Goal: Information Seeking & Learning: Learn about a topic

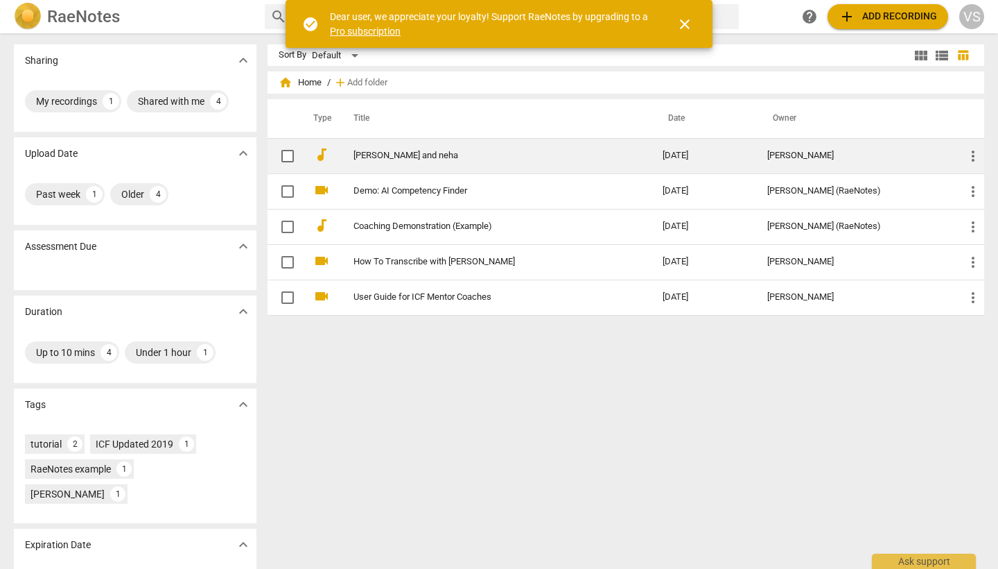
click at [406, 159] on link "[PERSON_NAME] and neha" at bounding box center [483, 155] width 259 height 10
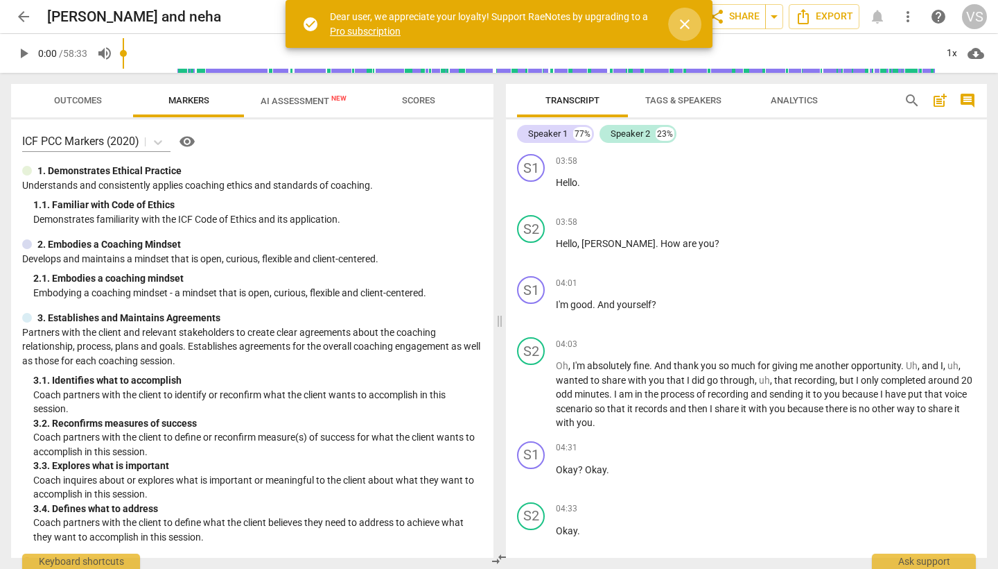
click at [689, 20] on span "close" at bounding box center [685, 24] width 17 height 17
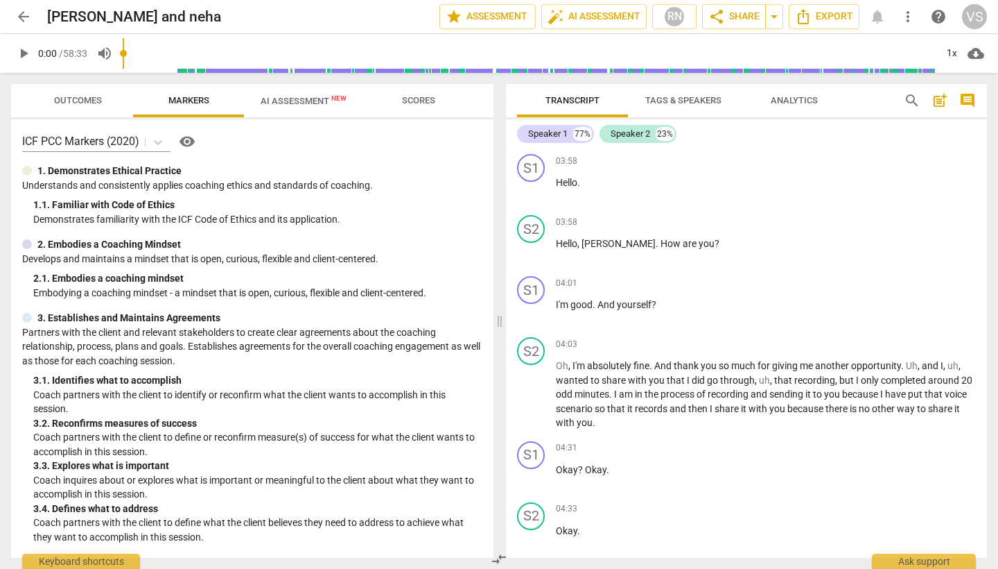
click at [210, 69] on input "range" at bounding box center [529, 53] width 813 height 44
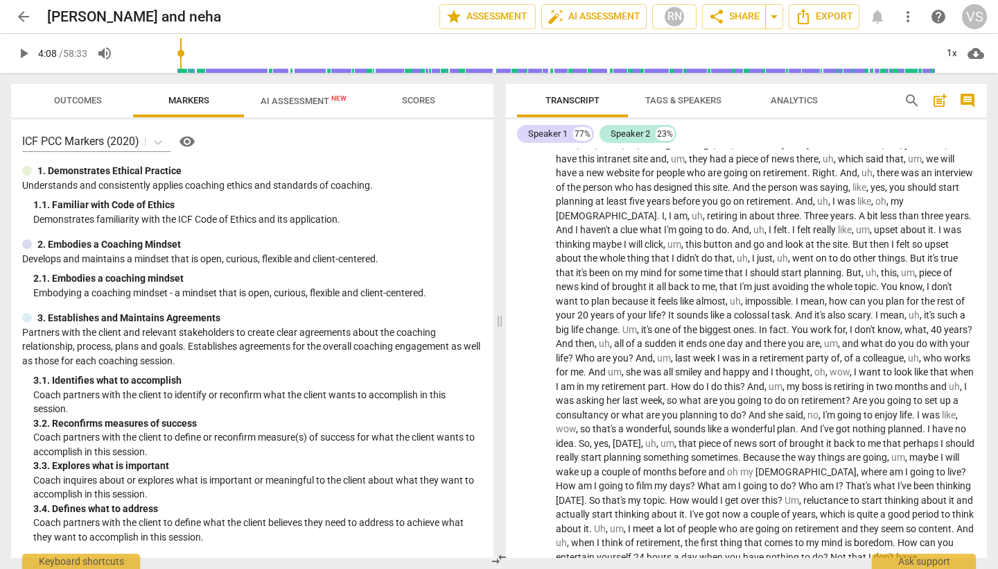
click at [183, 69] on input "range" at bounding box center [529, 53] width 813 height 44
click at [24, 55] on span "play_arrow" at bounding box center [23, 53] width 17 height 17
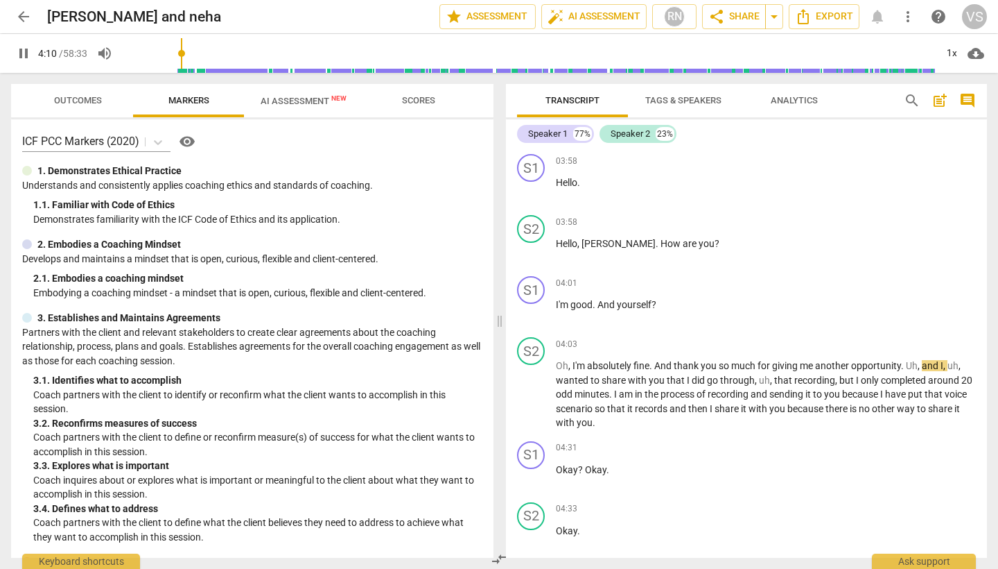
scroll to position [0, 0]
click at [167, 58] on input "range" at bounding box center [529, 53] width 813 height 44
click at [174, 56] on input "range" at bounding box center [529, 53] width 813 height 44
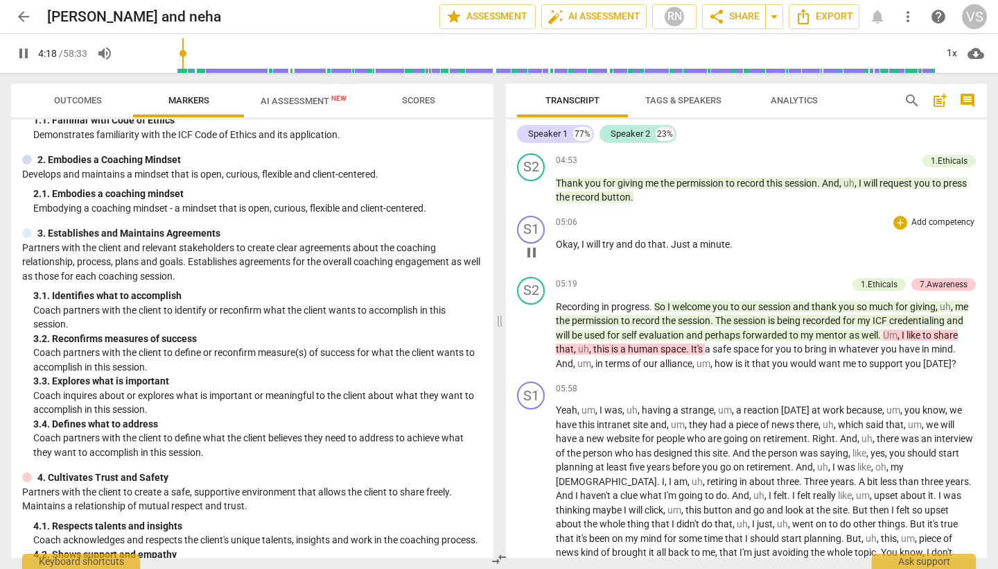
scroll to position [720, 0]
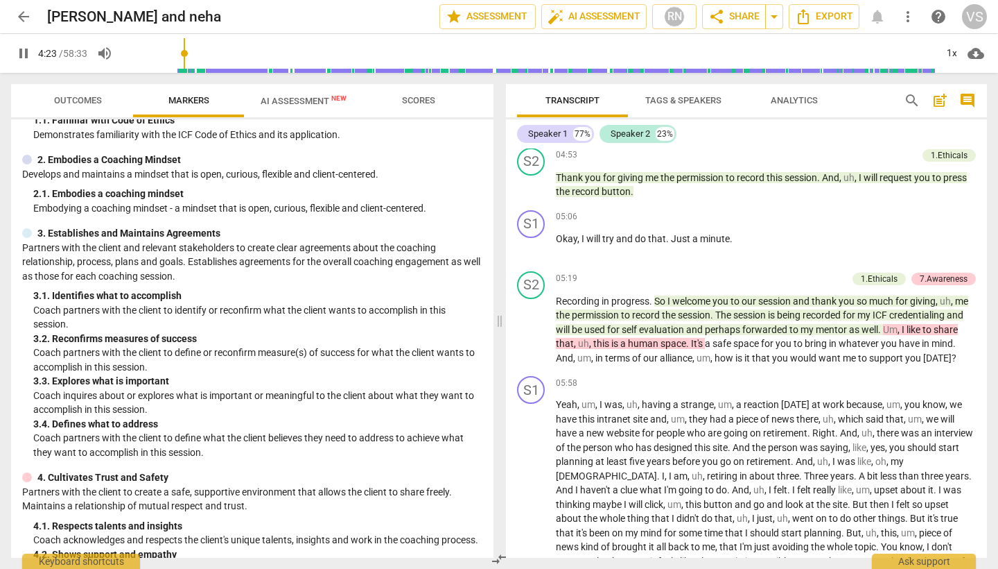
click at [206, 69] on input "range" at bounding box center [529, 53] width 813 height 44
click at [202, 69] on input "range" at bounding box center [529, 53] width 813 height 44
click at [201, 69] on input "range" at bounding box center [529, 53] width 813 height 44
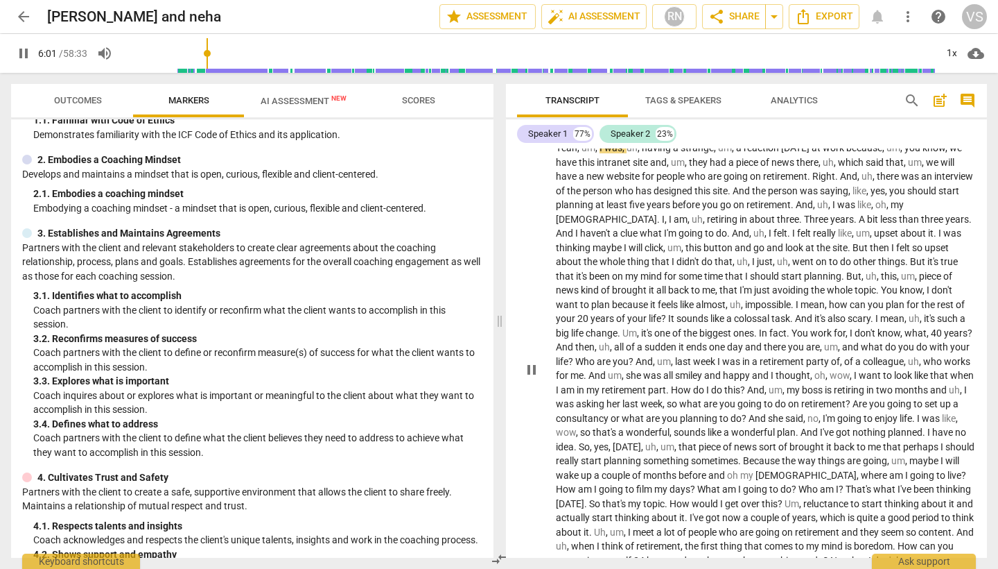
scroll to position [982, 0]
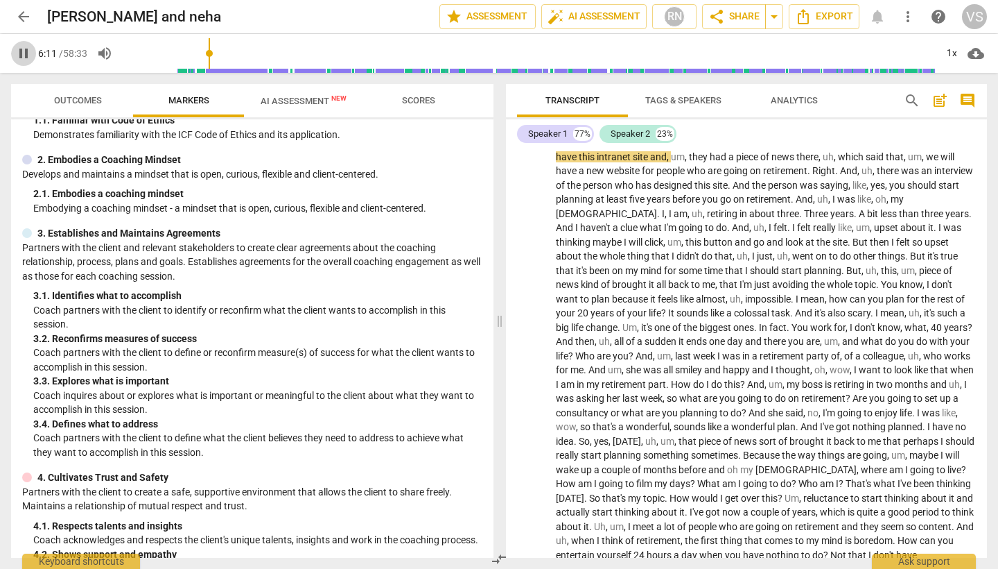
click at [27, 57] on span "pause" at bounding box center [23, 53] width 17 height 17
click at [27, 57] on span "play_arrow" at bounding box center [23, 53] width 17 height 17
click at [31, 76] on div "Outcomes Markers AI Assessment New Scores ICF PCC Markers (2020) visibility 1. …" at bounding box center [249, 321] width 499 height 496
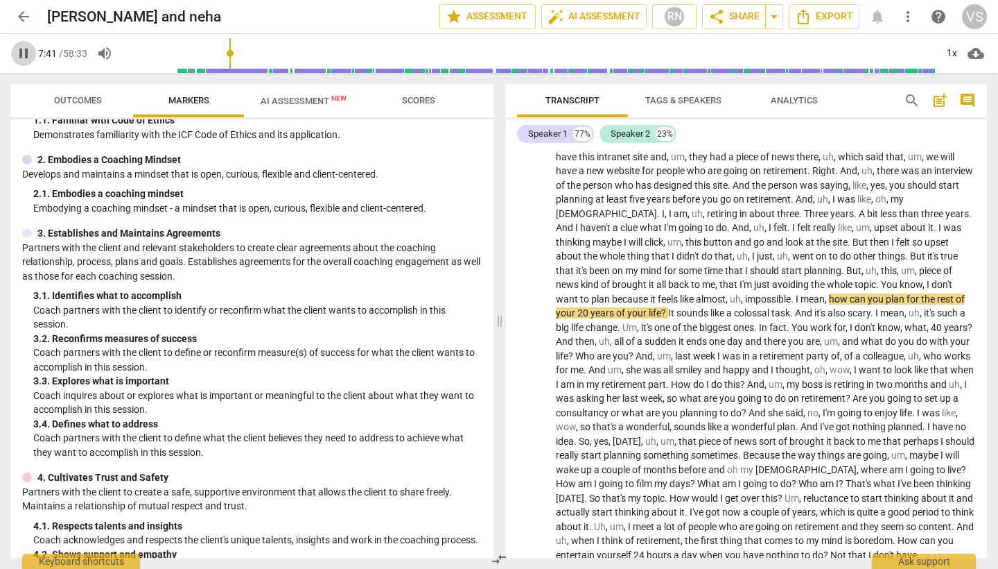
click at [25, 52] on span "pause" at bounding box center [23, 53] width 17 height 17
click at [25, 53] on span "play_arrow" at bounding box center [23, 53] width 17 height 17
click at [25, 53] on span "pause" at bounding box center [23, 53] width 17 height 17
click at [28, 53] on span "play_arrow" at bounding box center [23, 53] width 17 height 17
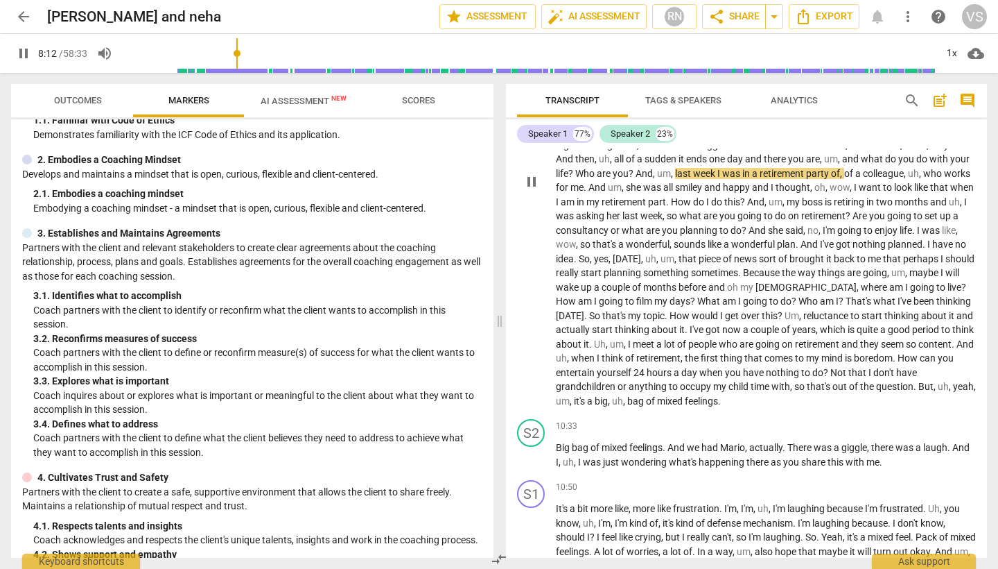
scroll to position [1170, 0]
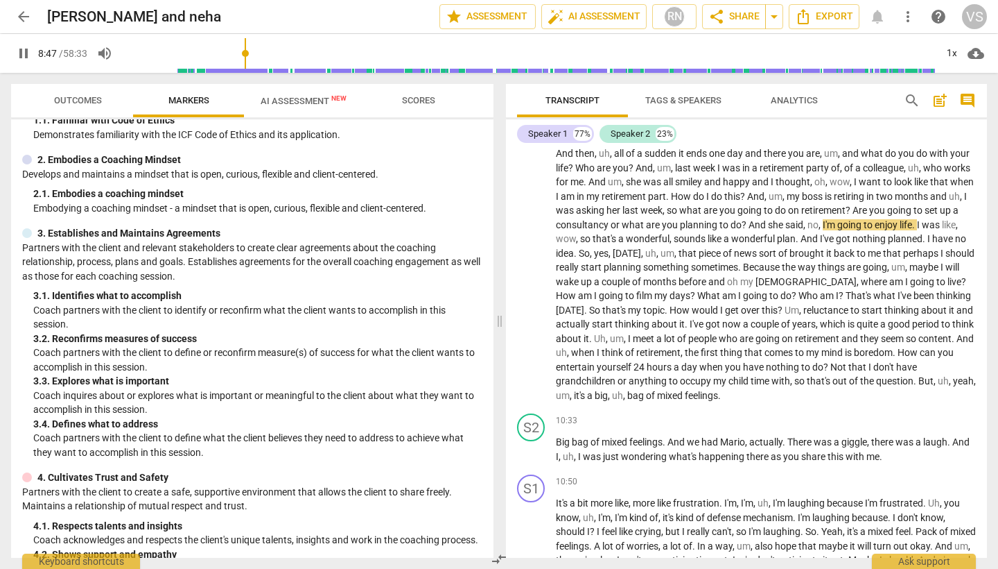
click at [24, 56] on span "pause" at bounding box center [23, 53] width 17 height 17
click at [24, 56] on span "play_arrow" at bounding box center [23, 53] width 17 height 17
click at [24, 56] on span "pause" at bounding box center [23, 53] width 17 height 17
click at [24, 55] on span "play_arrow" at bounding box center [23, 53] width 17 height 17
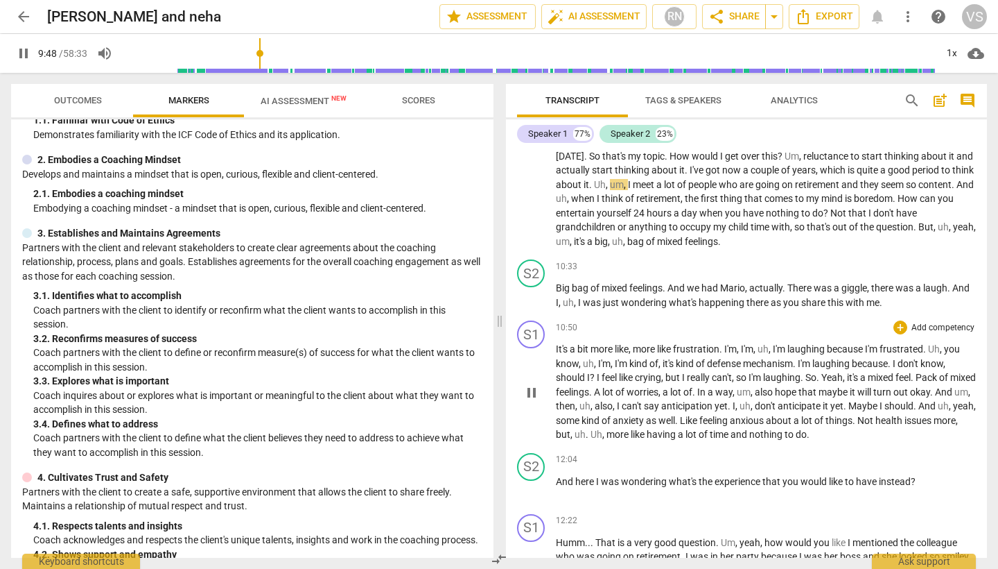
scroll to position [1342, 0]
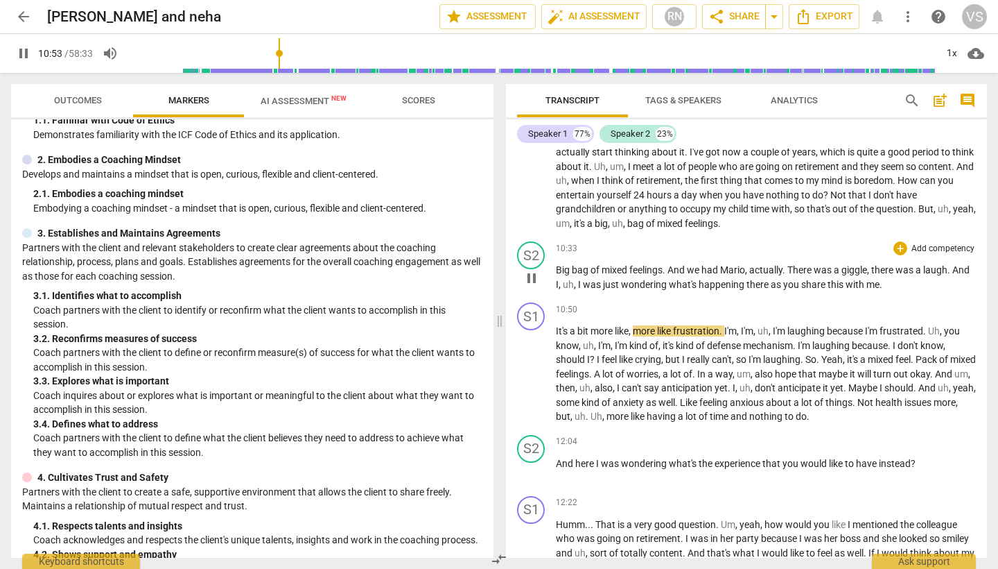
click at [745, 268] on span "Mario" at bounding box center [732, 269] width 25 height 11
type input "656"
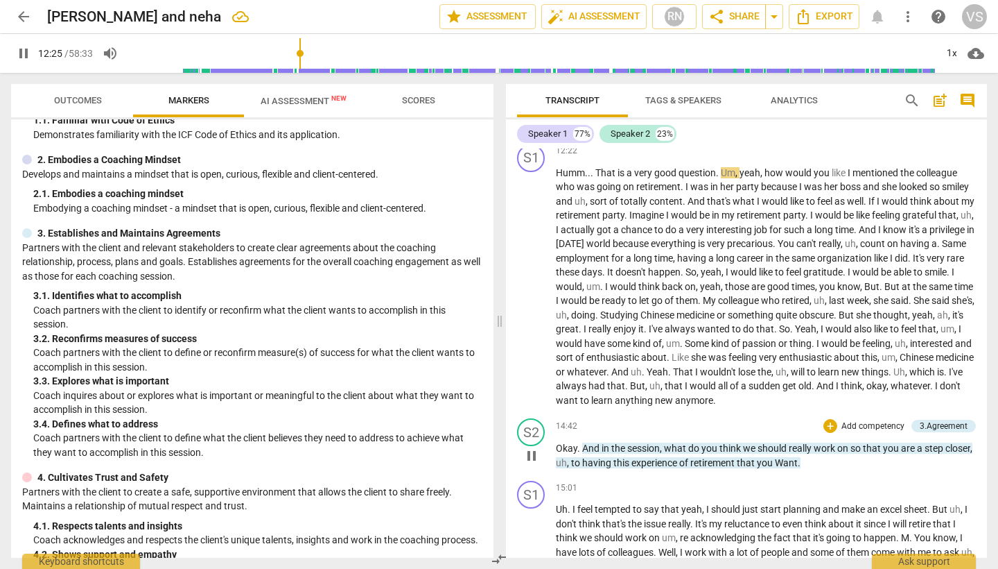
scroll to position [1699, 0]
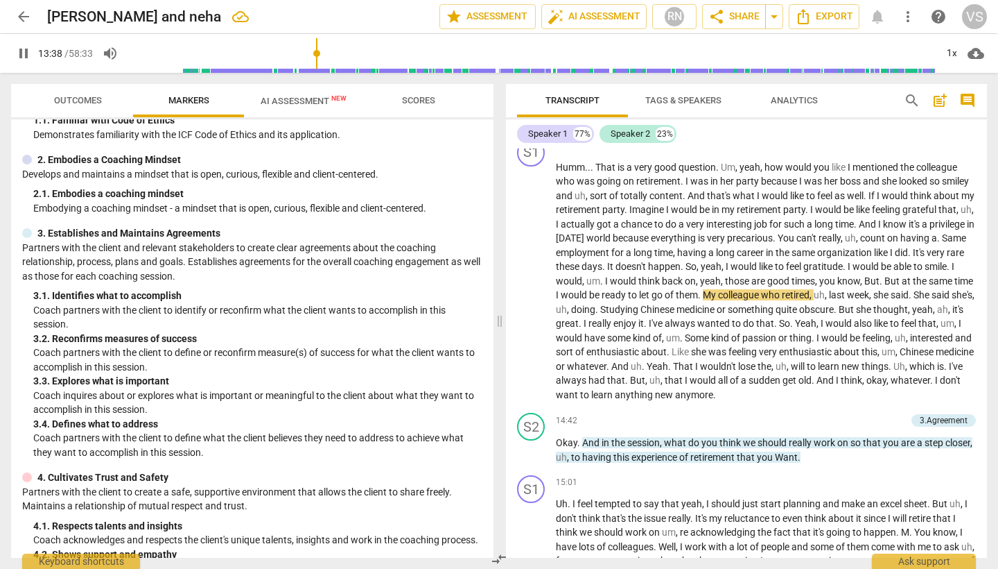
click at [317, 70] on input "range" at bounding box center [532, 53] width 808 height 44
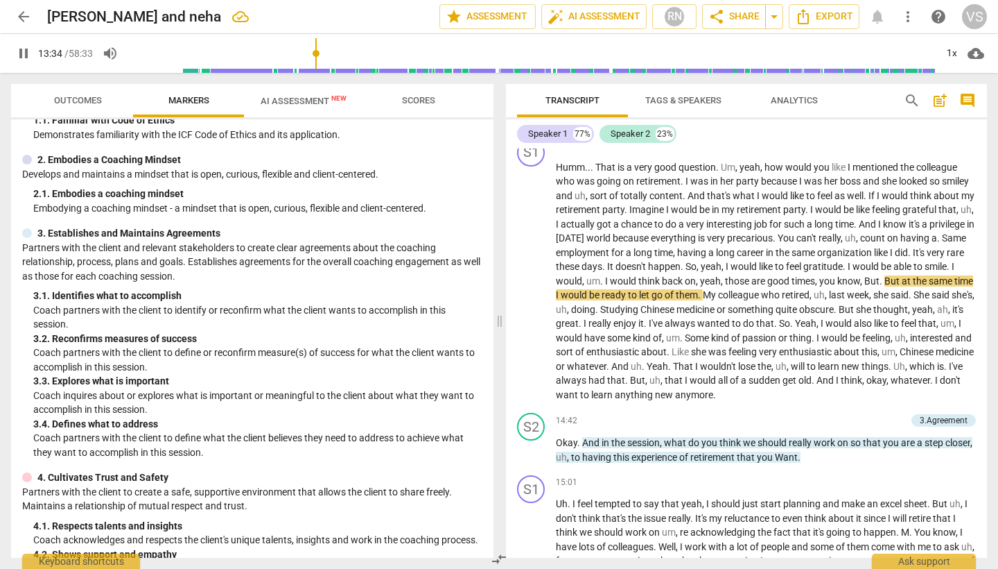
click at [315, 70] on input "range" at bounding box center [532, 53] width 808 height 44
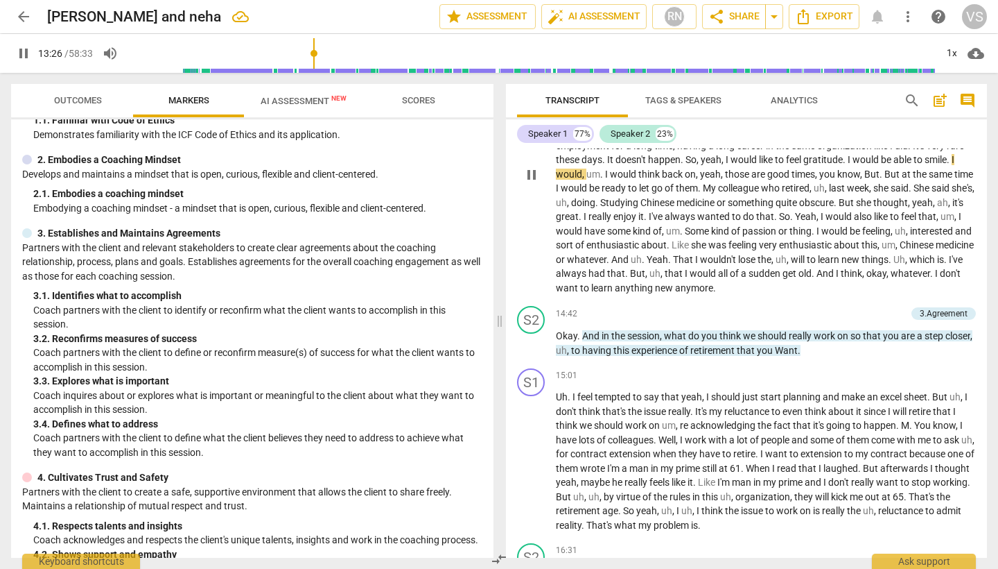
scroll to position [1811, 0]
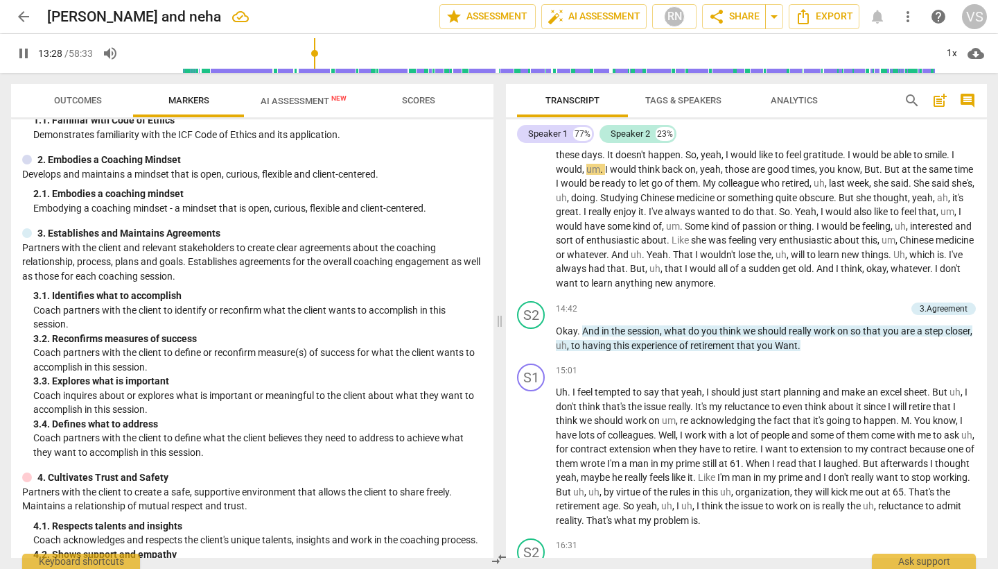
click at [316, 68] on input "range" at bounding box center [532, 53] width 808 height 44
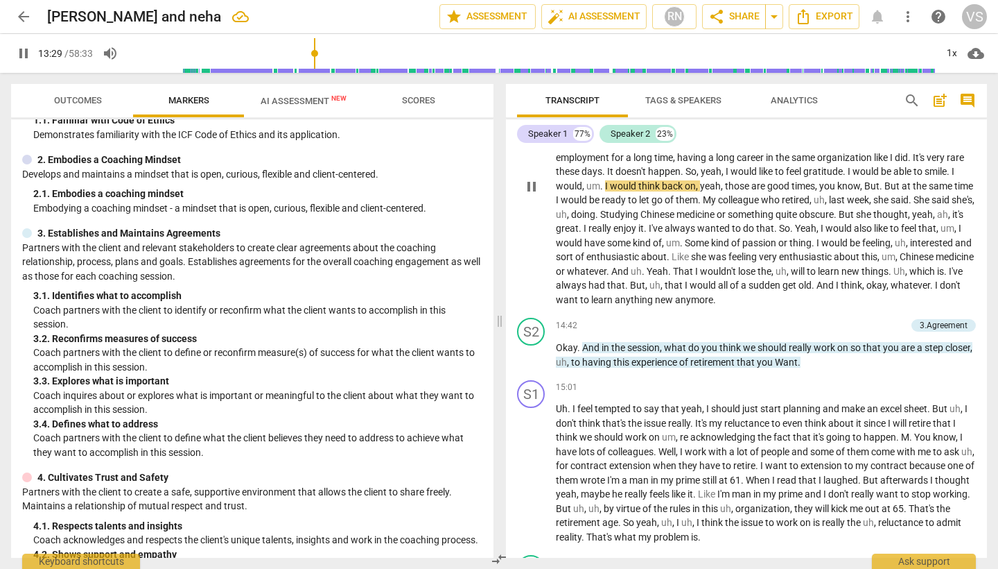
scroll to position [1785, 0]
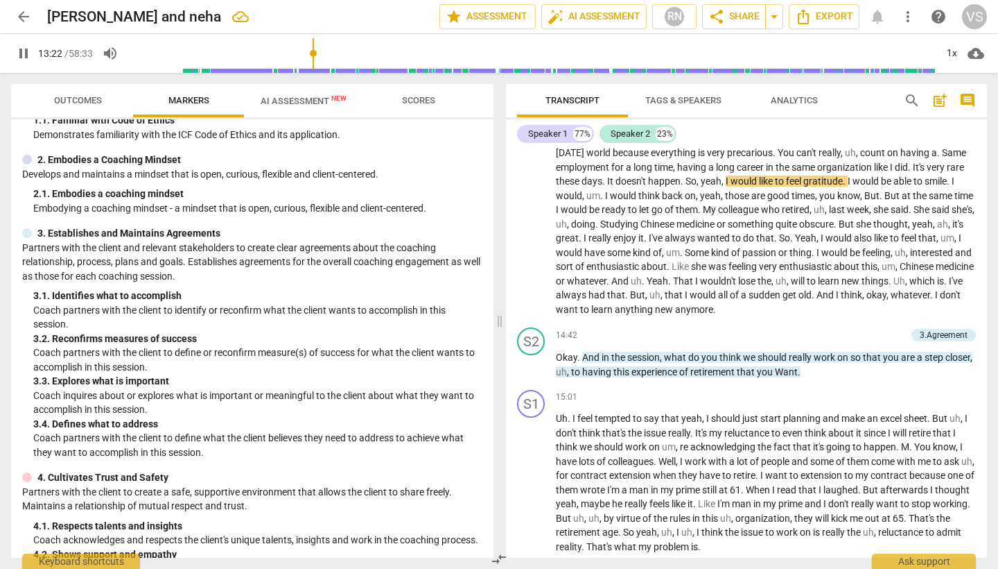
click at [315, 71] on input "range" at bounding box center [532, 53] width 808 height 44
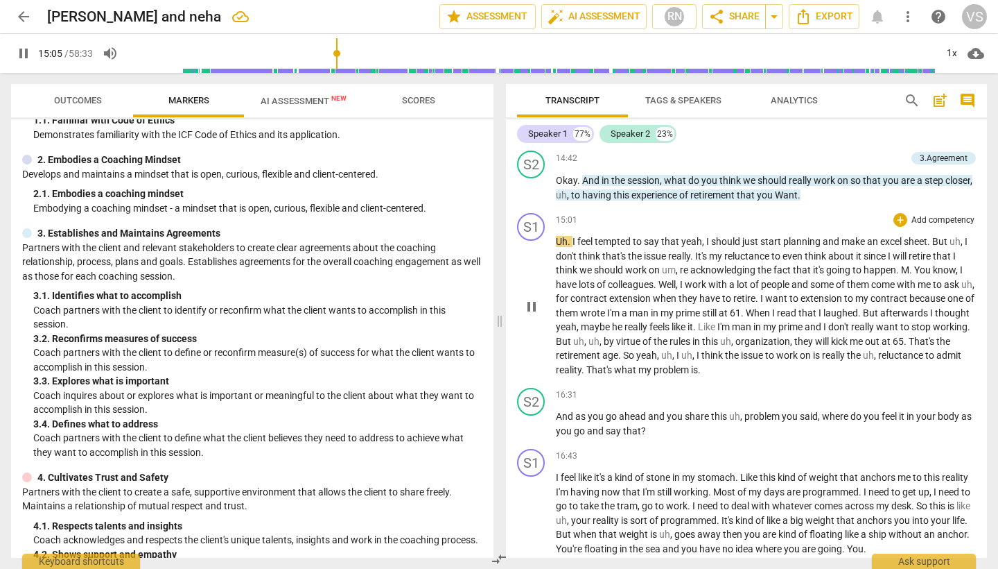
scroll to position [1962, 0]
click at [689, 272] on span "re" at bounding box center [685, 268] width 10 height 11
type input "927"
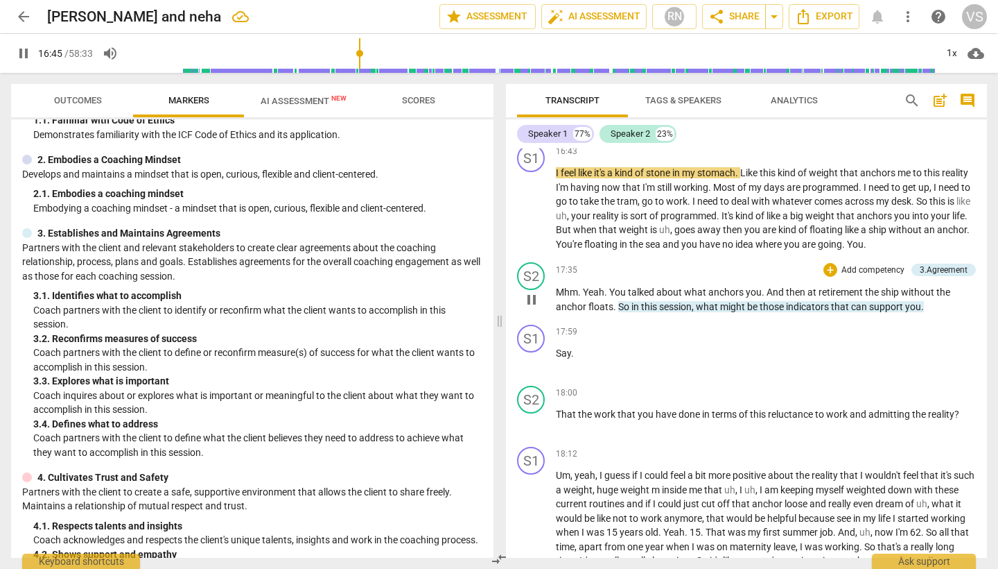
scroll to position [2267, 0]
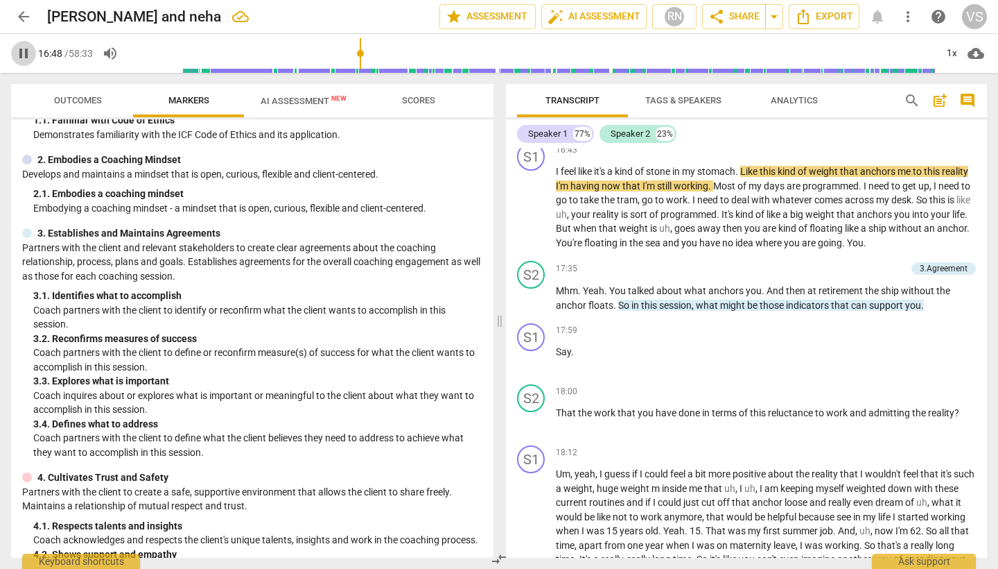
click at [20, 56] on span "pause" at bounding box center [23, 53] width 17 height 17
click at [26, 54] on span "play_arrow" at bounding box center [23, 53] width 17 height 17
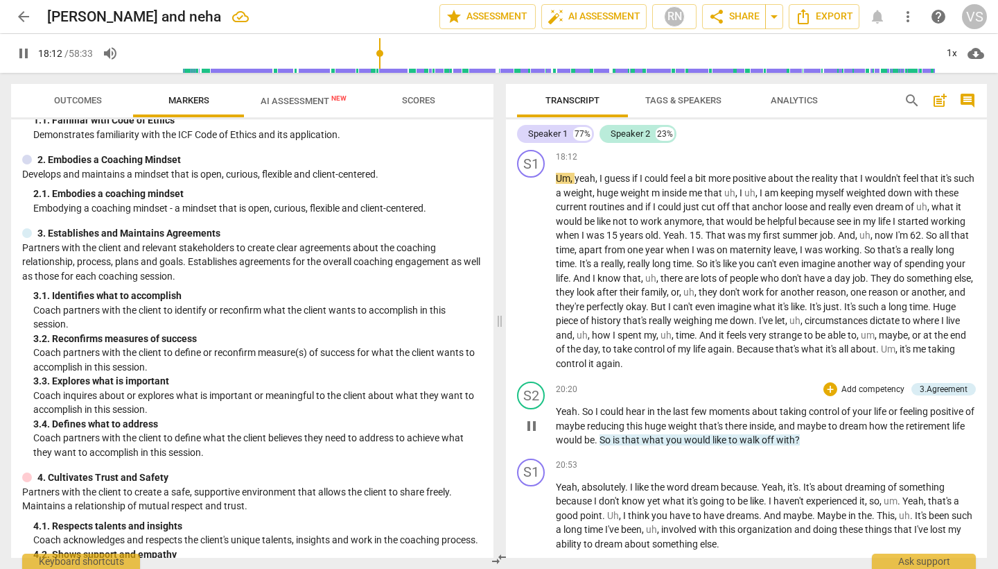
scroll to position [2573, 0]
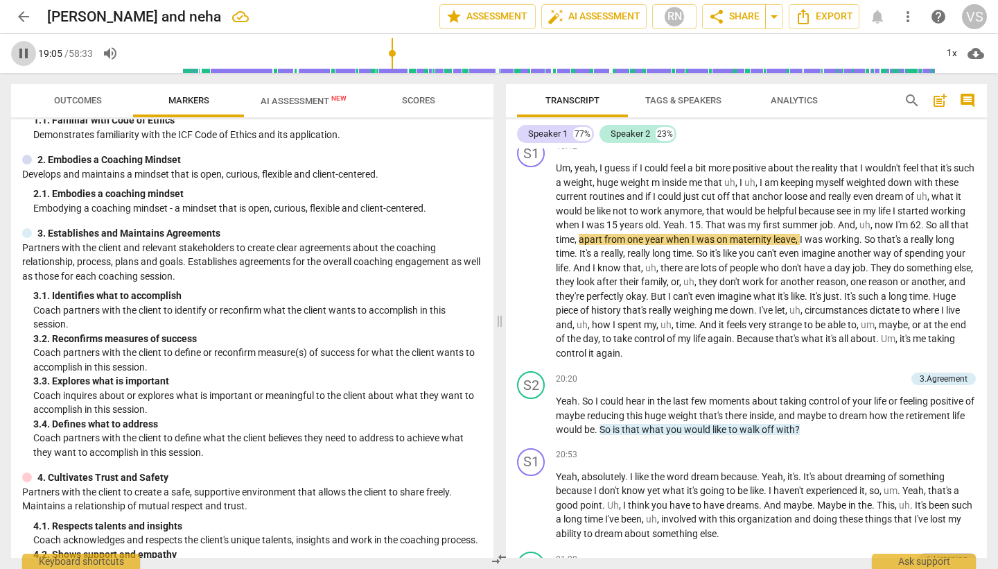
click at [28, 55] on span "pause" at bounding box center [23, 53] width 17 height 17
click at [28, 55] on span "play_arrow" at bounding box center [23, 53] width 17 height 17
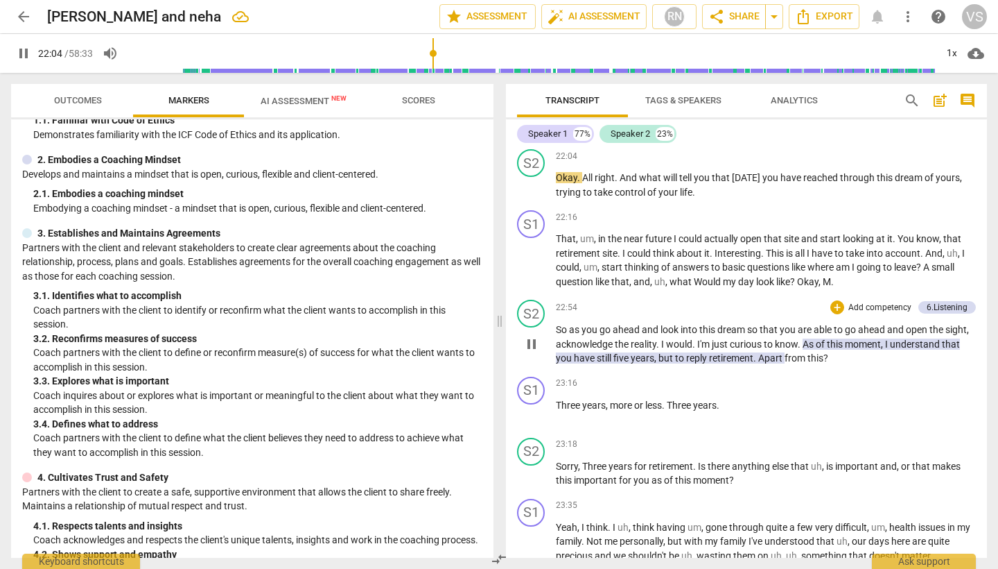
scroll to position [3095, 0]
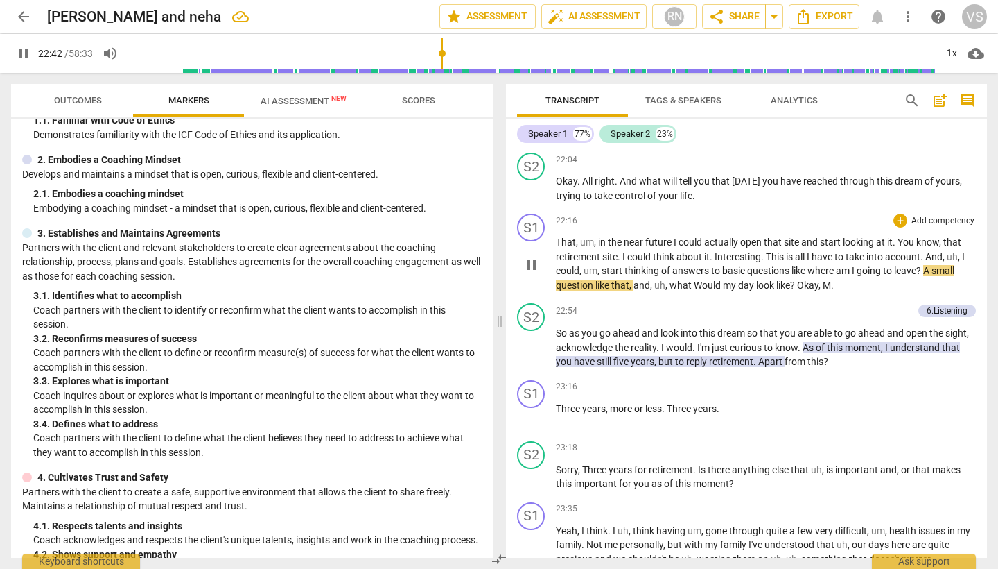
click at [921, 265] on span "?" at bounding box center [920, 270] width 7 height 11
type input "1363"
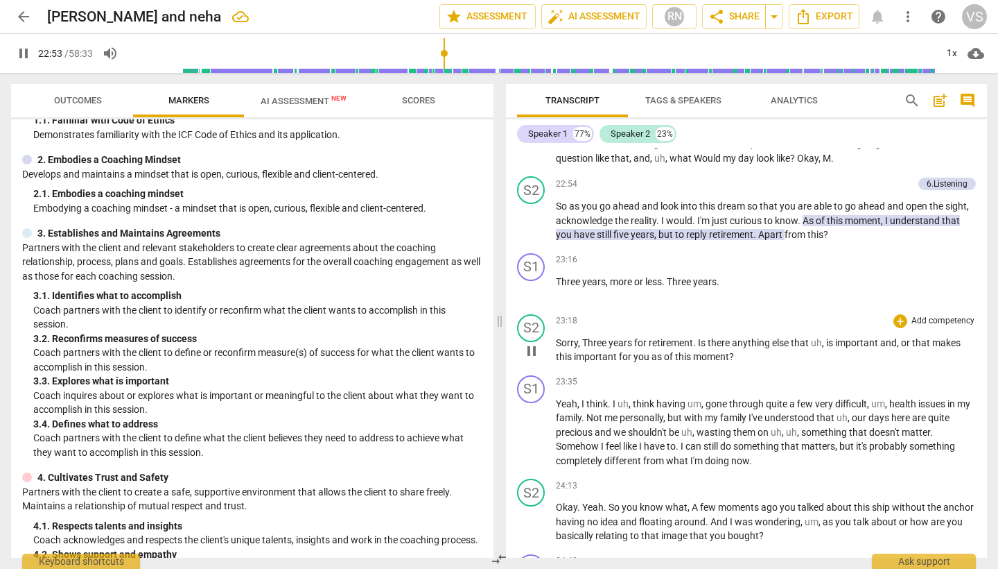
scroll to position [3238, 0]
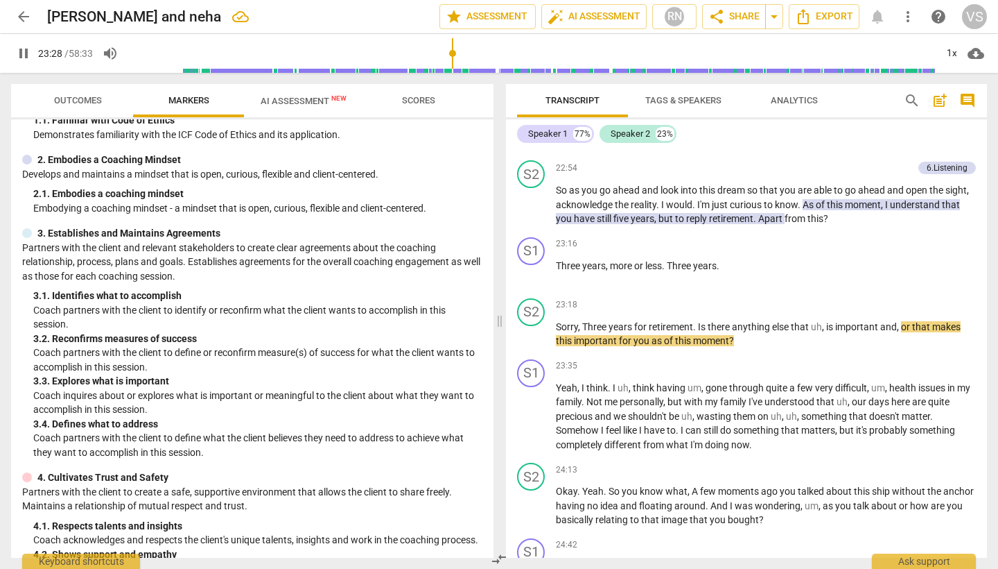
click at [30, 50] on span "pause" at bounding box center [23, 53] width 17 height 17
click at [28, 55] on span "play_arrow" at bounding box center [23, 53] width 17 height 17
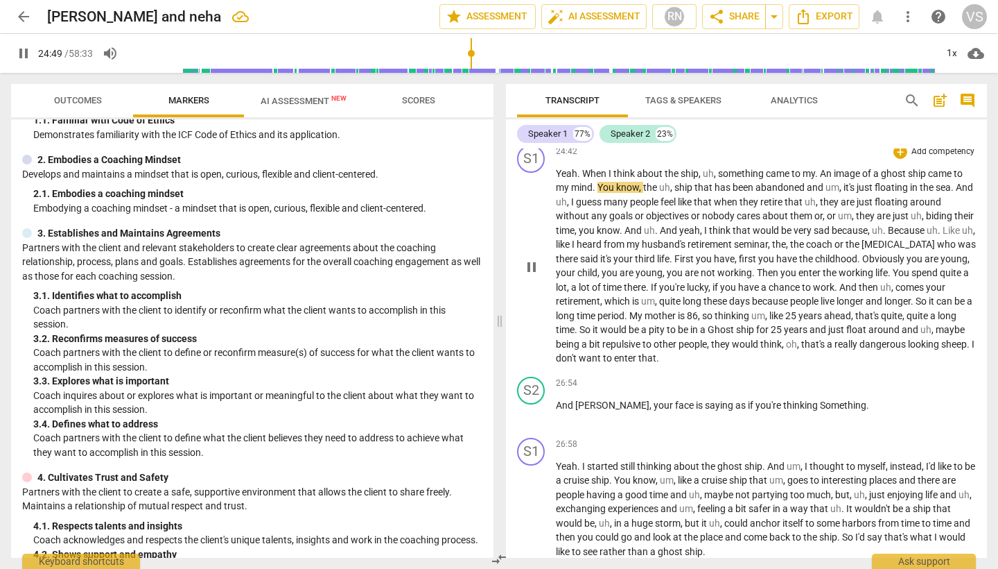
scroll to position [3638, 0]
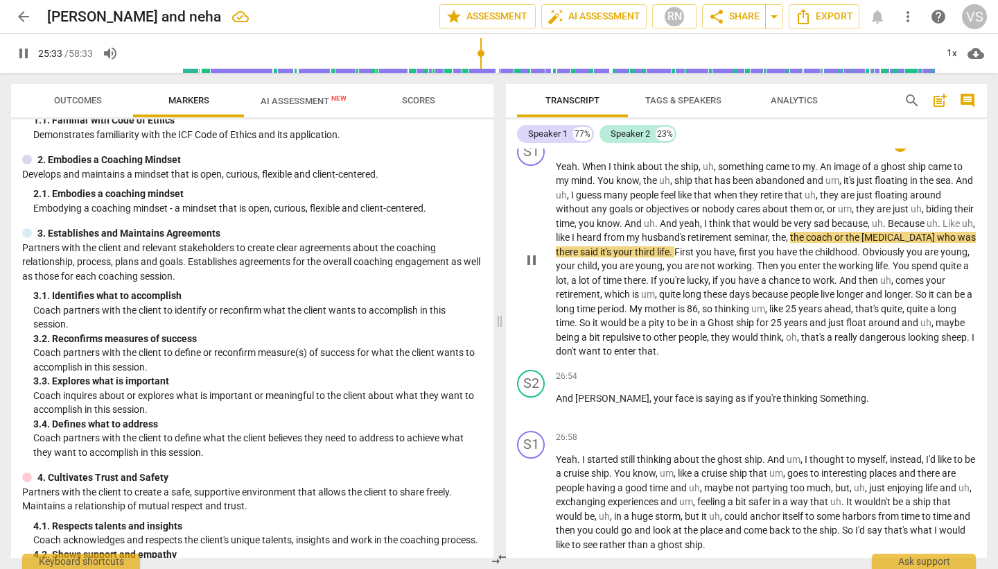
click at [534, 252] on span "pause" at bounding box center [531, 260] width 17 height 17
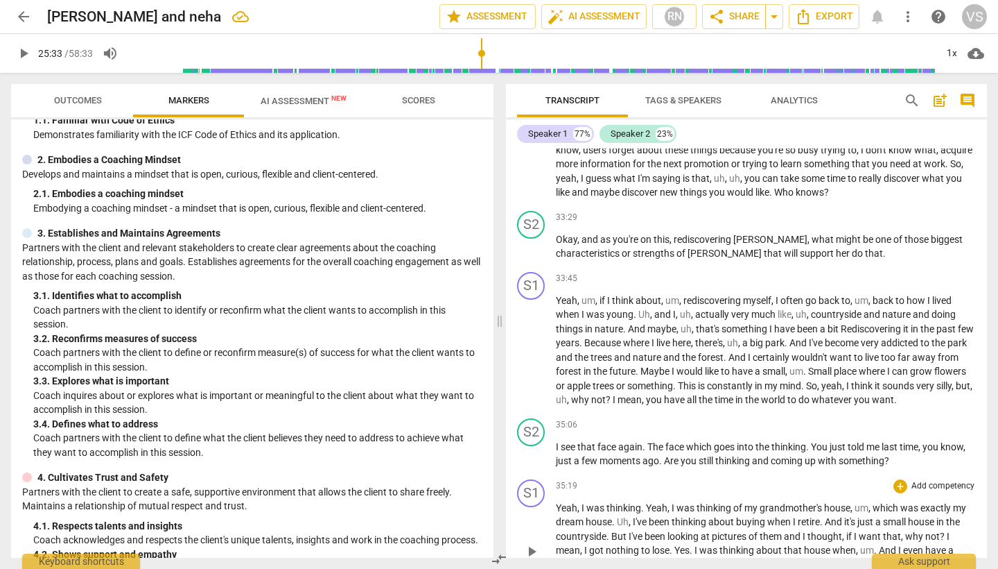
scroll to position [5081, 0]
type input "1534"
